Goal: Task Accomplishment & Management: Manage account settings

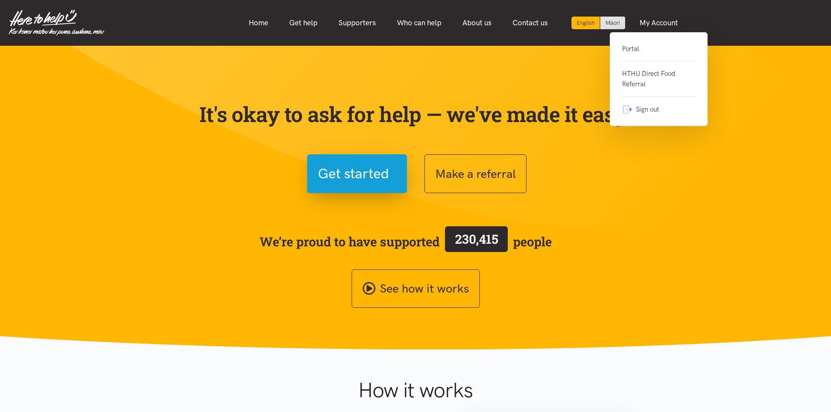
click at [633, 50] on link "Portal" at bounding box center [658, 53] width 73 height 18
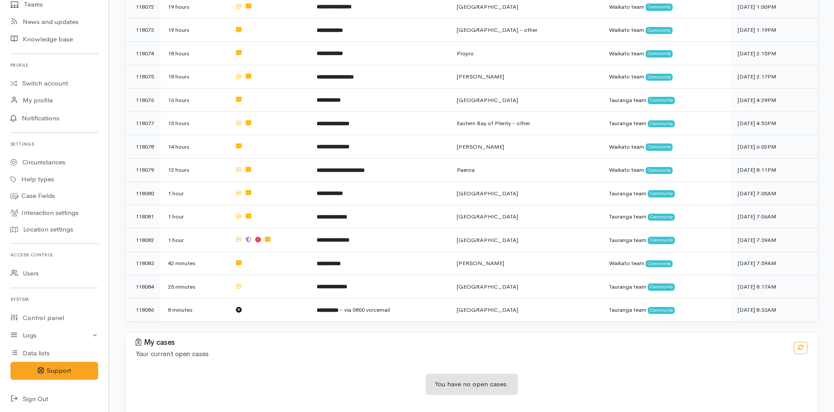
scroll to position [137, 0]
click at [61, 336] on link "Logs" at bounding box center [54, 335] width 109 height 18
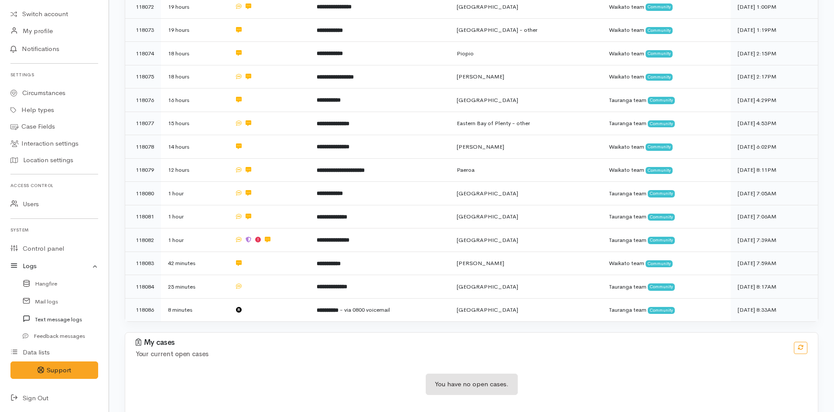
scroll to position [206, 0]
click at [49, 298] on link "Mail logs" at bounding box center [54, 301] width 109 height 18
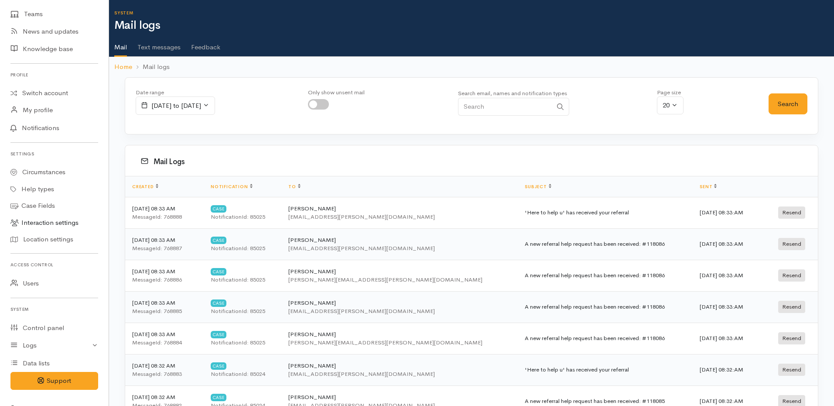
scroll to position [131, 0]
click at [47, 321] on link "Control panel" at bounding box center [54, 324] width 109 height 18
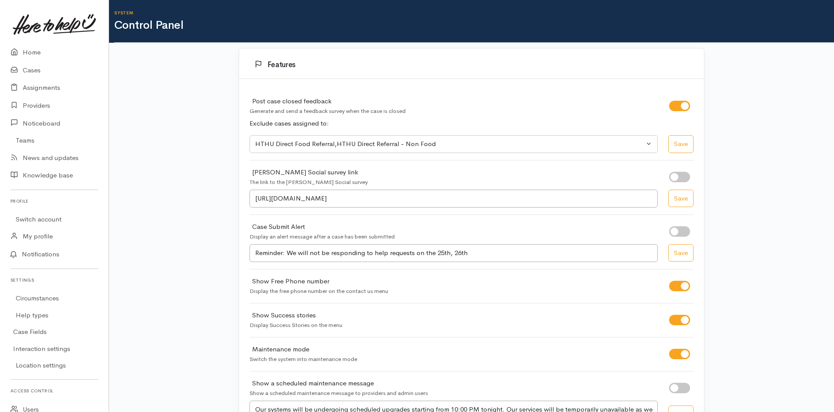
select select "419"
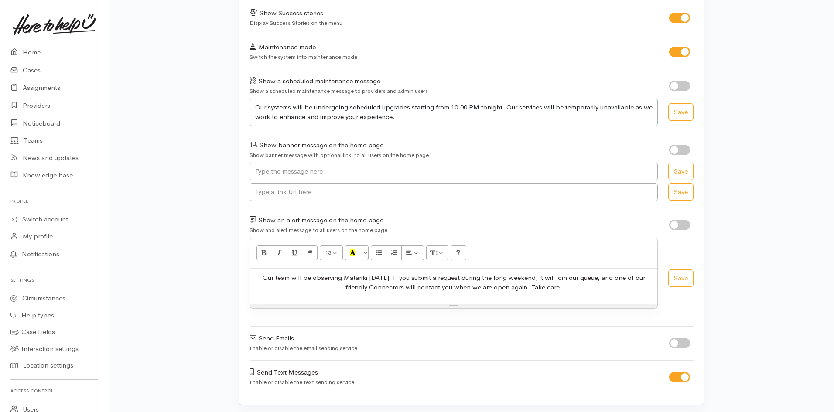
scroll to position [306, 0]
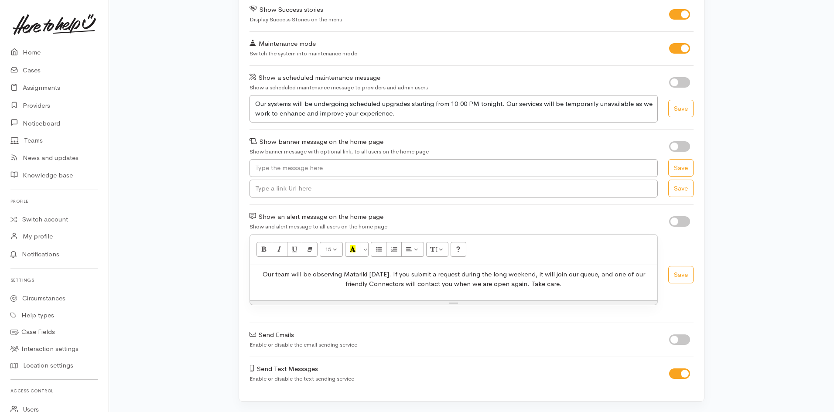
click at [209, 255] on div "Features Post case closed feedback Generate and send a feedback survey when the…" at bounding box center [471, 77] width 725 height 670
click at [294, 343] on small "Enable or disable the email sending service" at bounding box center [304, 344] width 108 height 7
copy div "Enable or disable the email sending service"
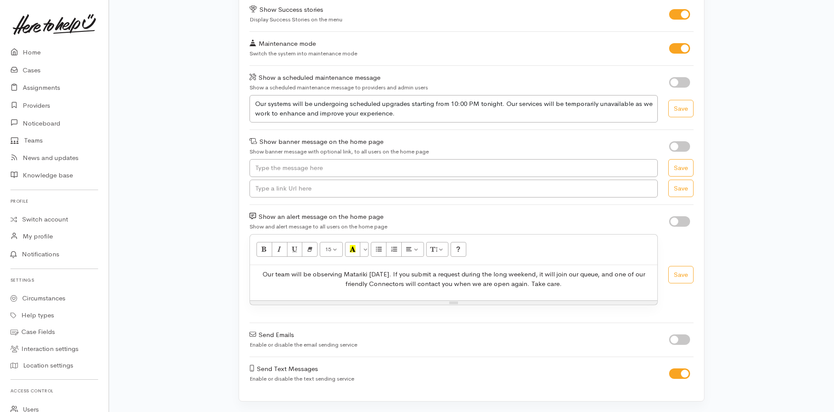
click at [771, 312] on div "Features Post case closed feedback Generate and send a feedback survey when the…" at bounding box center [471, 77] width 725 height 670
click at [291, 346] on small "Enable or disable the email sending service" at bounding box center [304, 344] width 108 height 7
copy div "Enable or disable the email sending service"
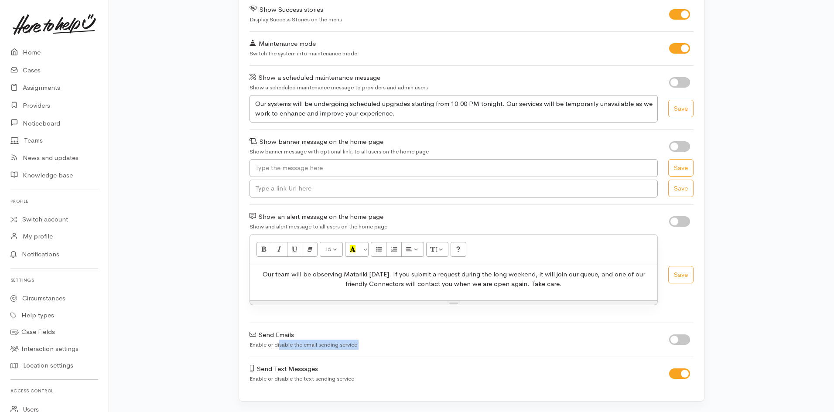
click at [547, 346] on div "Send Emails Enable or disable the email sending service" at bounding box center [454, 340] width 420 height 20
click at [691, 339] on div at bounding box center [681, 340] width 24 height 10
click at [683, 339] on input "checkbox" at bounding box center [679, 340] width 21 height 10
click at [678, 339] on input "checkbox" at bounding box center [679, 340] width 21 height 10
click at [675, 343] on input "checkbox" at bounding box center [679, 340] width 21 height 10
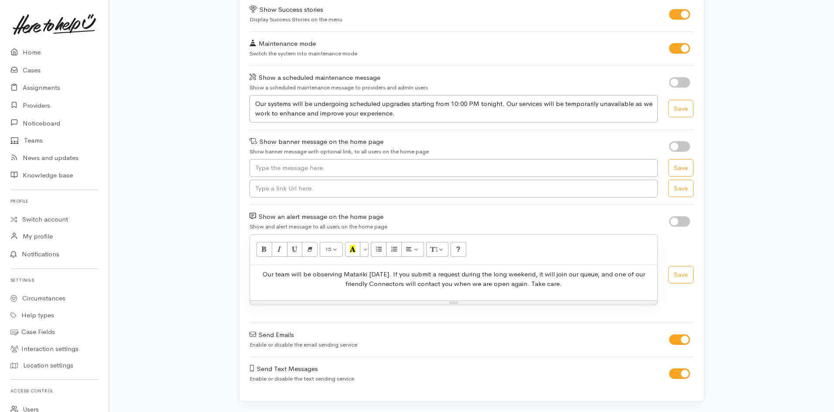
click at [687, 342] on input "checkbox" at bounding box center [679, 340] width 21 height 10
click at [679, 339] on input "checkbox" at bounding box center [679, 340] width 21 height 10
checkbox input "true"
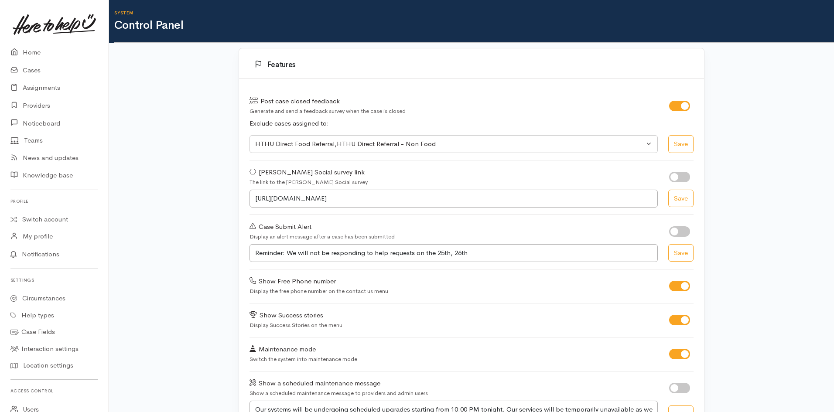
select select "419"
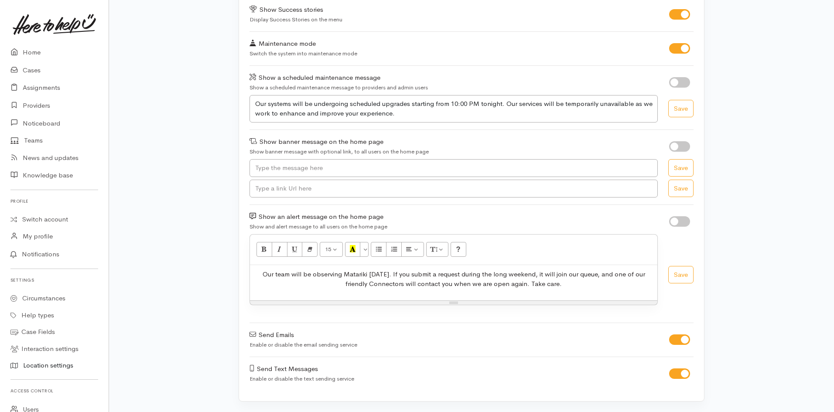
scroll to position [137, 0]
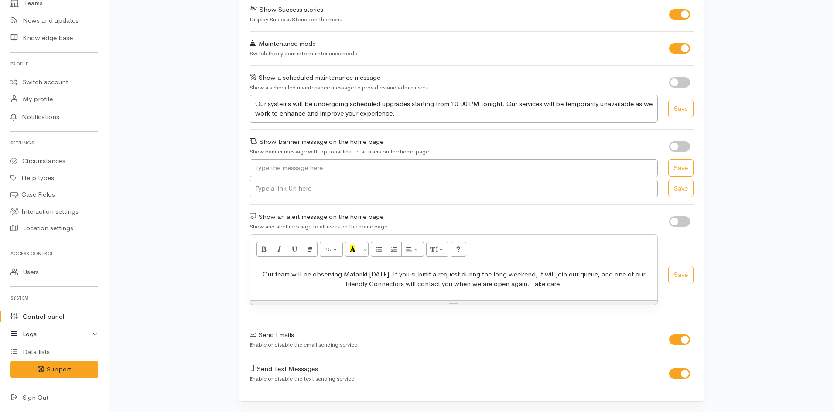
click at [58, 328] on link "Logs" at bounding box center [54, 335] width 109 height 18
click at [51, 369] on link "Mail logs" at bounding box center [54, 370] width 109 height 18
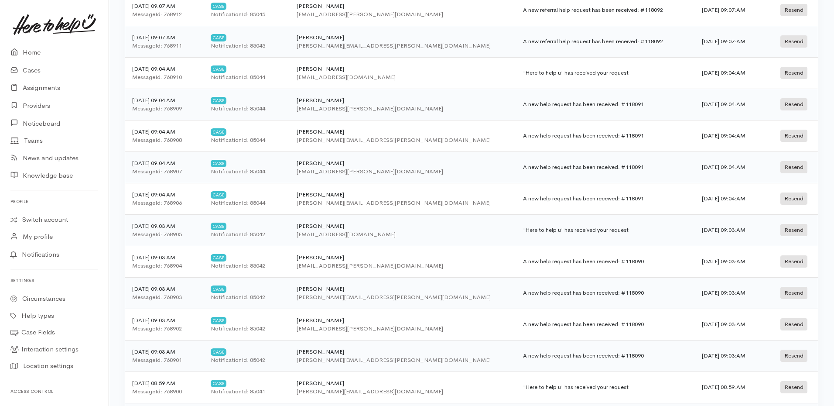
scroll to position [478, 0]
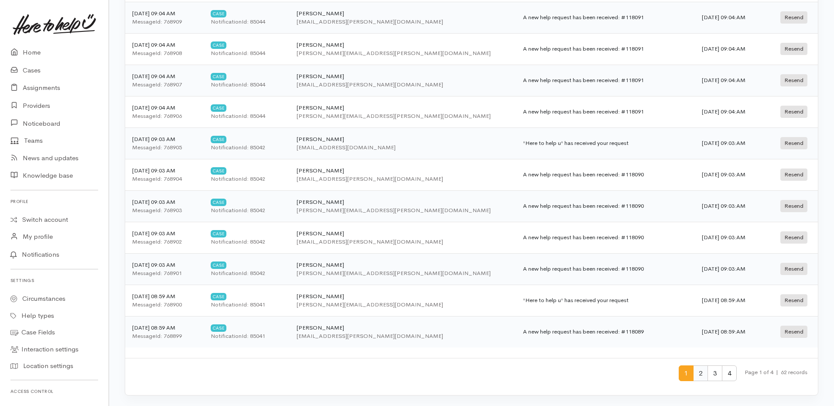
click at [701, 372] on span "2" at bounding box center [700, 373] width 15 height 16
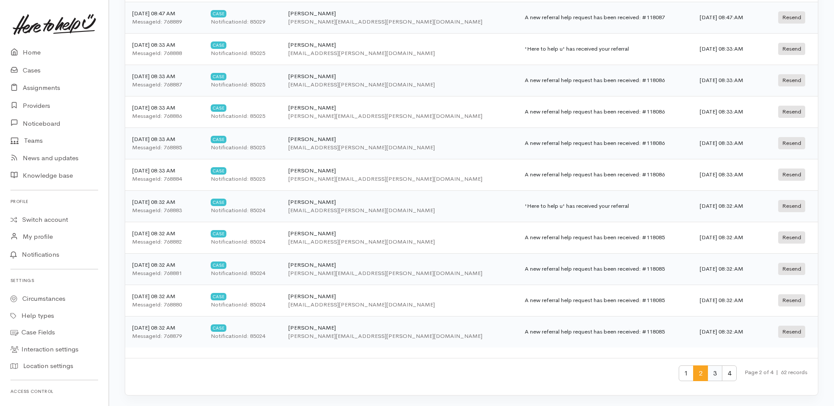
click at [715, 370] on span "3" at bounding box center [715, 373] width 15 height 16
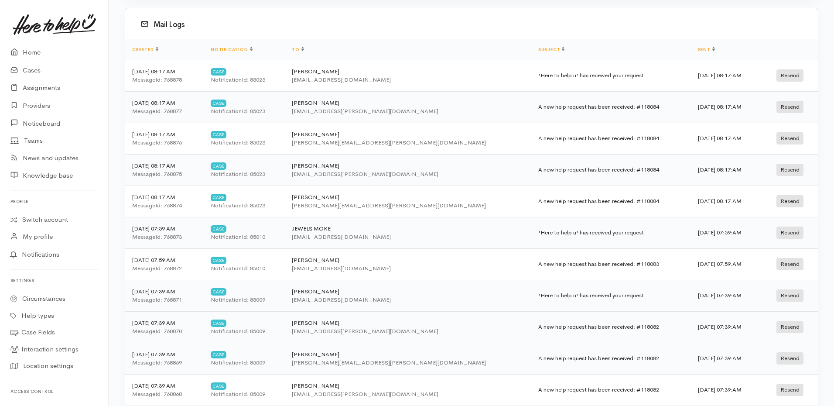
scroll to position [85, 0]
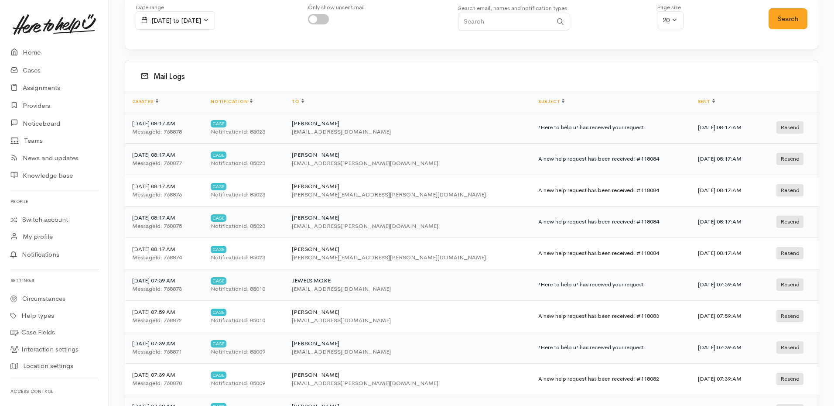
click at [177, 123] on td "22 Sep 2025 08:17 AM MessageId: 768878" at bounding box center [164, 127] width 79 height 31
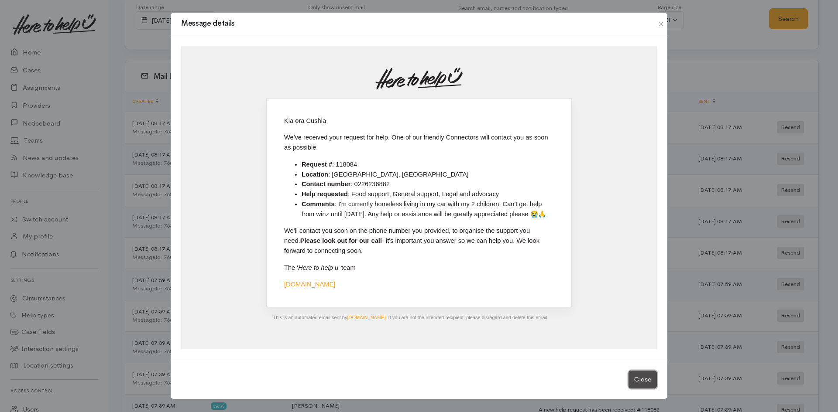
click at [650, 377] on button "Close" at bounding box center [642, 380] width 28 height 18
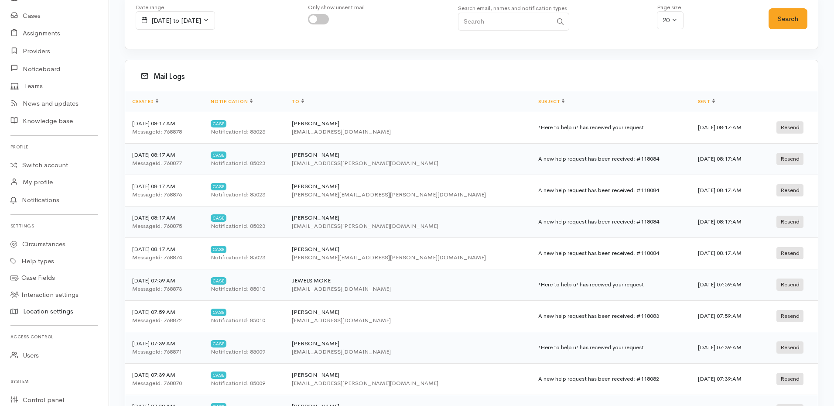
scroll to position [131, 0]
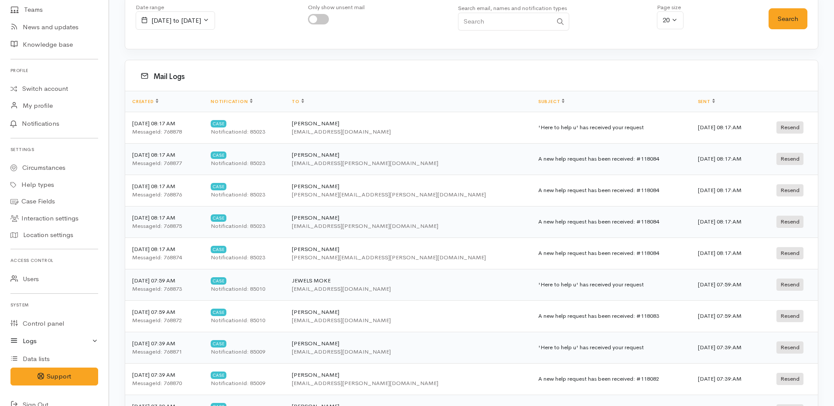
click at [61, 340] on link "Logs" at bounding box center [54, 341] width 109 height 18
click at [53, 322] on link "Control panel" at bounding box center [54, 324] width 109 height 18
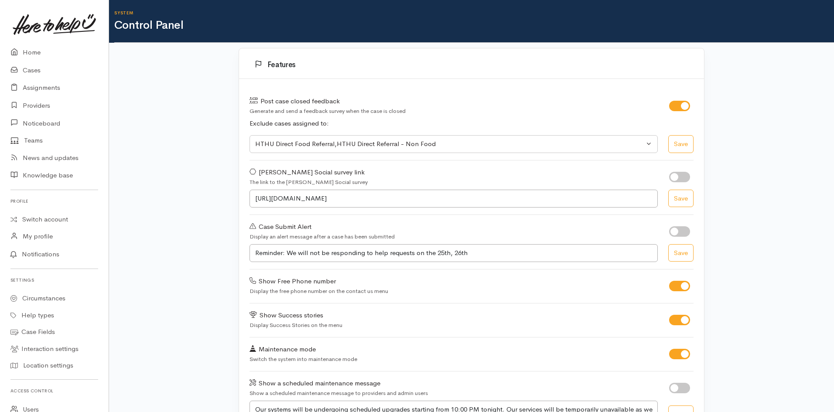
select select "419"
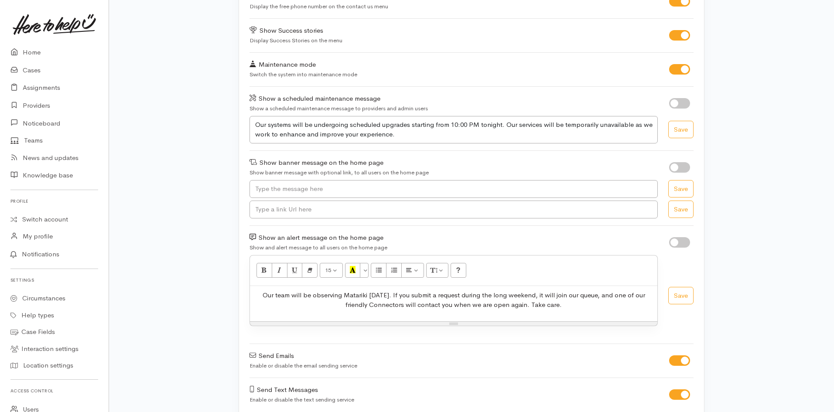
scroll to position [306, 0]
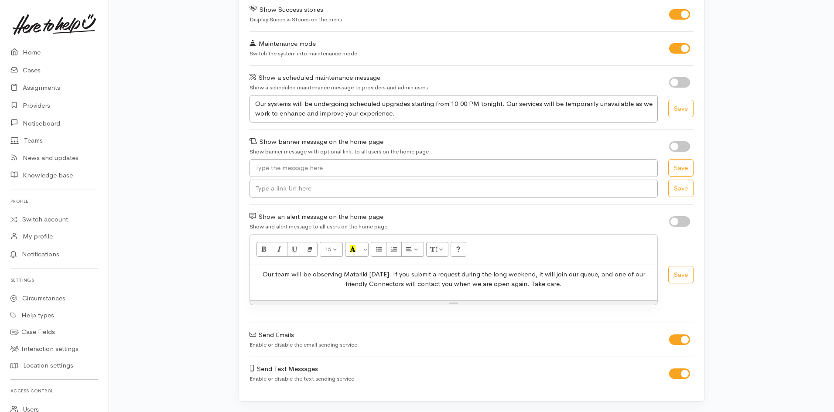
drag, startPoint x: 185, startPoint y: 137, endPoint x: 232, endPoint y: 108, distance: 55.8
click at [185, 137] on div "Features Post case closed feedback Generate and send a feedback survey when the…" at bounding box center [471, 77] width 725 height 670
